Goal: Information Seeking & Learning: Learn about a topic

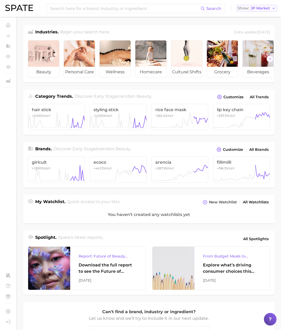
click at [264, 8] on span "JP Market" at bounding box center [260, 8] width 19 height 3
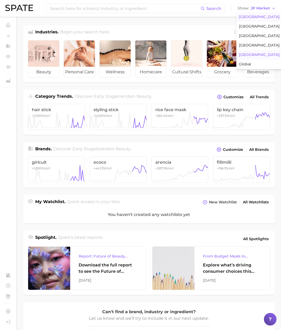
drag, startPoint x: 257, startPoint y: 17, endPoint x: 237, endPoint y: 17, distance: 20.5
click at [257, 17] on span "[GEOGRAPHIC_DATA]" at bounding box center [259, 17] width 41 height 4
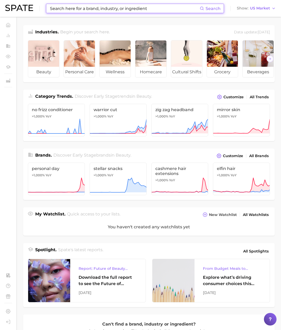
click at [182, 11] on input at bounding box center [124, 8] width 150 height 9
type input "も"
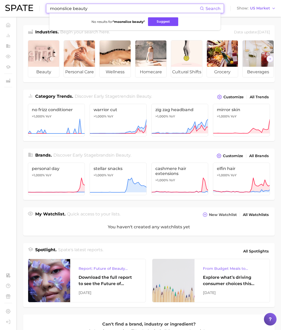
type input "moonslice beauty"
click at [173, 20] on button "Suggest" at bounding box center [163, 21] width 30 height 9
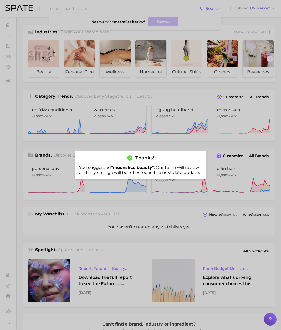
click at [188, 82] on div at bounding box center [140, 165] width 281 height 330
